Goal: Navigation & Orientation: Understand site structure

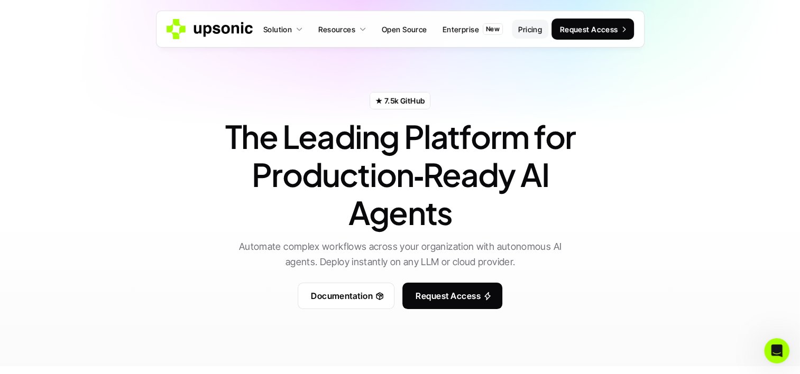
click at [527, 36] on link "Pricing" at bounding box center [530, 29] width 36 height 19
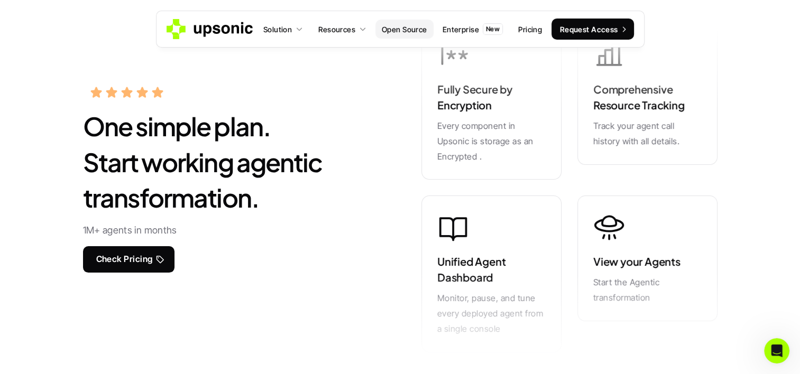
click at [400, 31] on p "Open Source" at bounding box center [404, 29] width 45 height 11
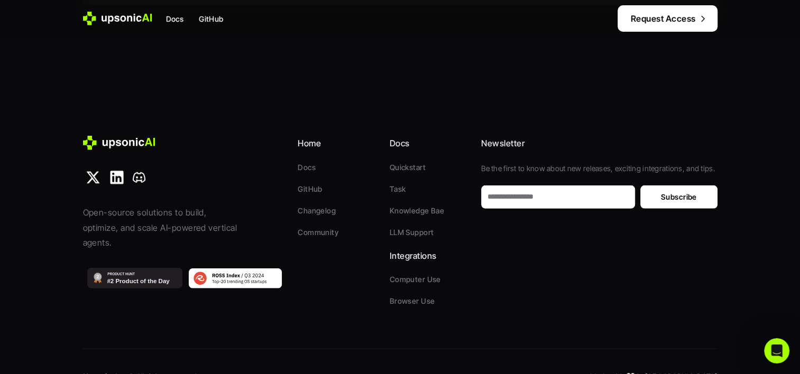
scroll to position [3035, 0]
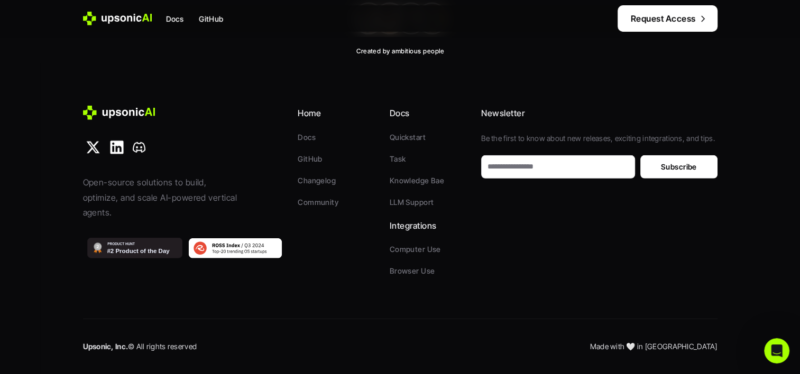
click at [101, 14] on icon at bounding box center [117, 19] width 69 height 14
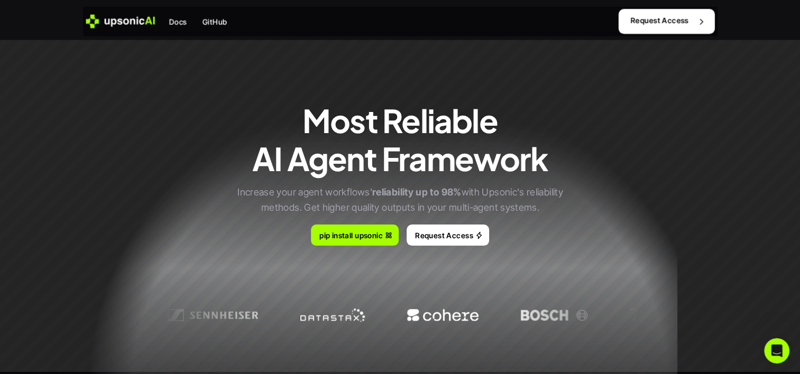
scroll to position [0, 0]
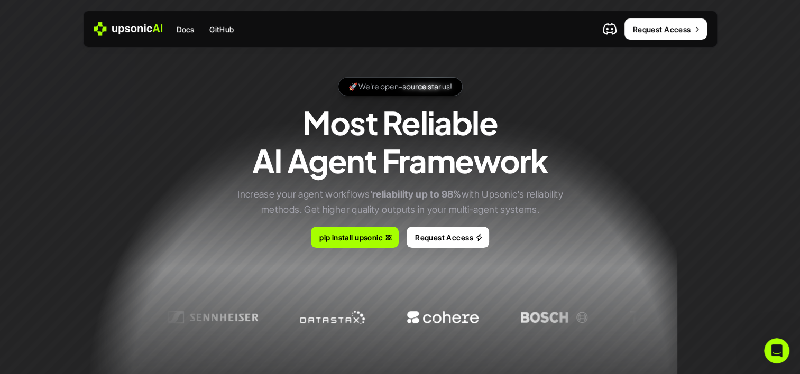
click at [136, 30] on icon at bounding box center [128, 29] width 69 height 14
